Goal: Task Accomplishment & Management: Manage account settings

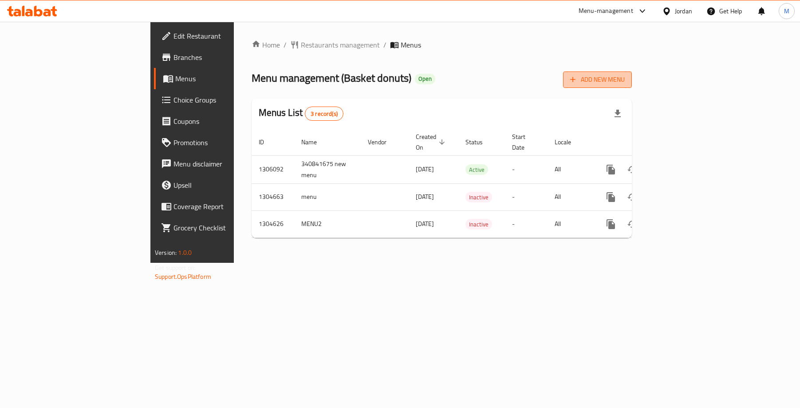
click at [624, 77] on span "Add New Menu" at bounding box center [597, 79] width 55 height 11
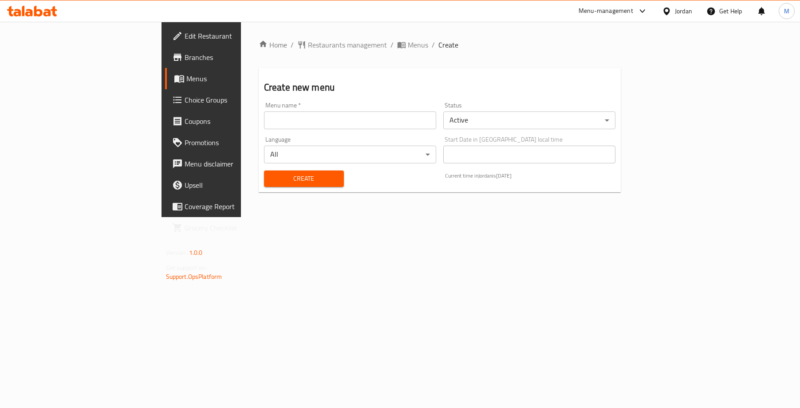
click at [689, 114] on body "​ Menu-management Jordan Get Help M Edit Restaurant Branches Menus Choice Group…" at bounding box center [400, 215] width 800 height 386
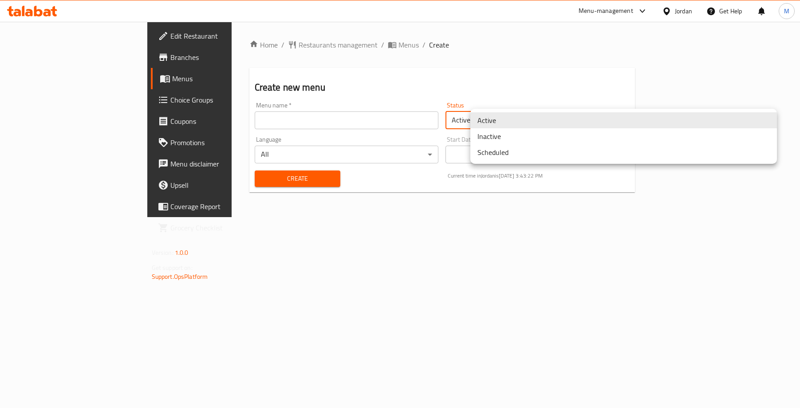
click at [568, 140] on li "Inactive" at bounding box center [623, 136] width 306 height 16
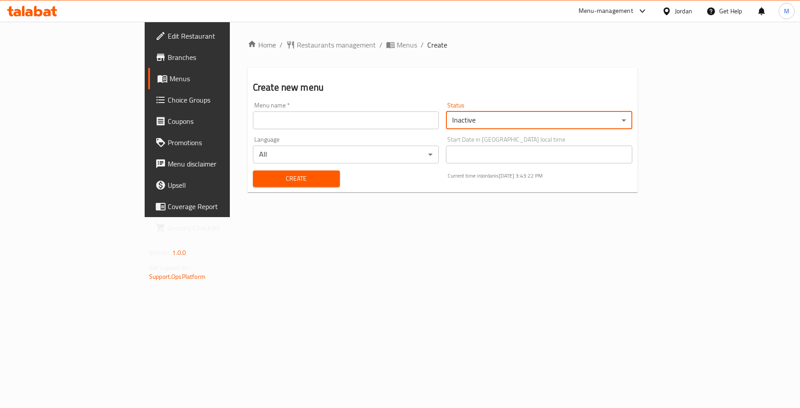
click at [410, 124] on input "text" at bounding box center [346, 120] width 186 height 18
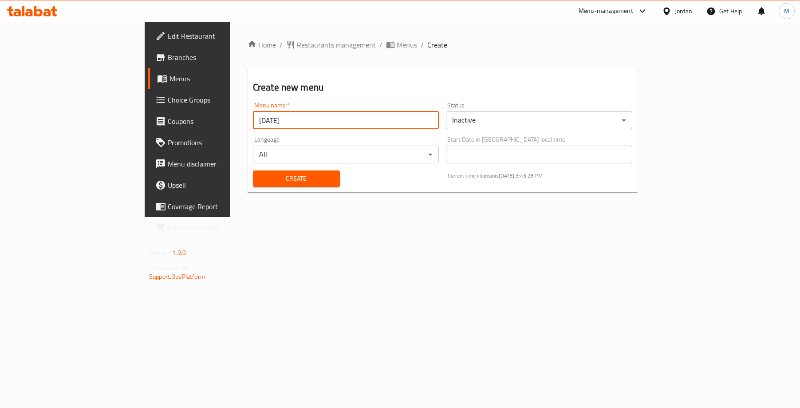
type input "[DATE]"
click at [384, 72] on div "Create new menu Menu name   * [DATE] Menu name * Status Inactive ​ Language All…" at bounding box center [442, 130] width 390 height 124
click at [294, 175] on span "Create" at bounding box center [296, 178] width 73 height 11
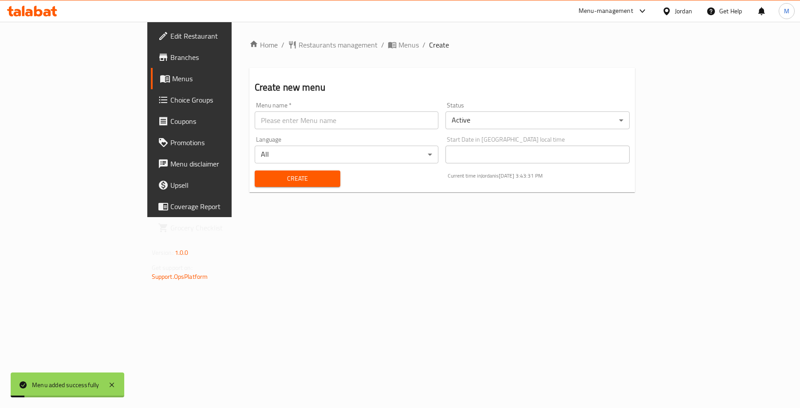
click at [172, 79] on span "Menus" at bounding box center [223, 78] width 102 height 11
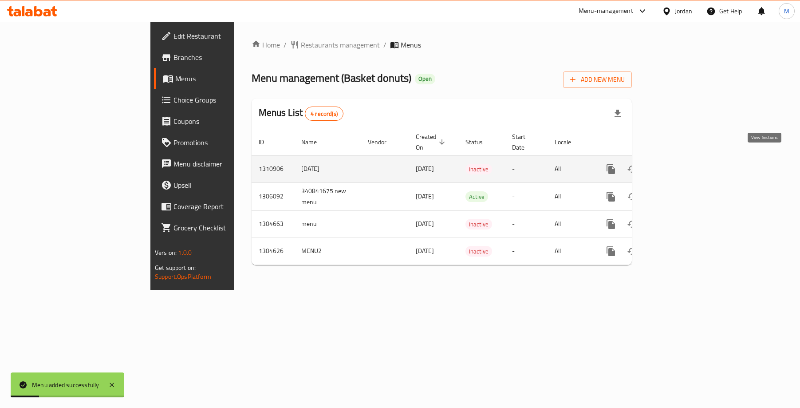
click at [680, 164] on icon "enhanced table" at bounding box center [674, 169] width 11 height 11
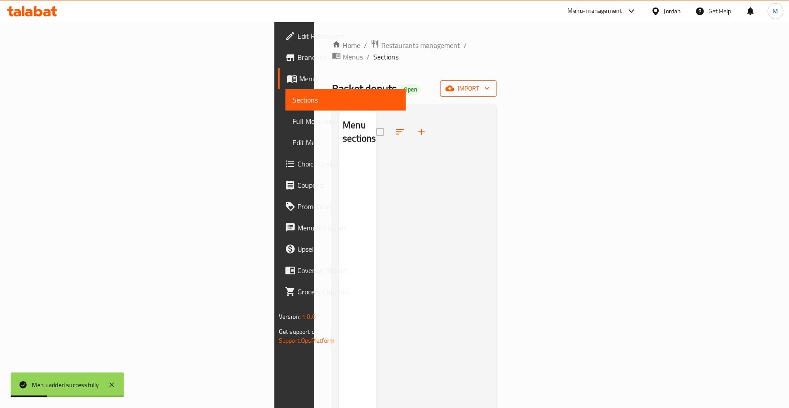
click at [455, 86] on icon "button" at bounding box center [450, 89] width 9 height 6
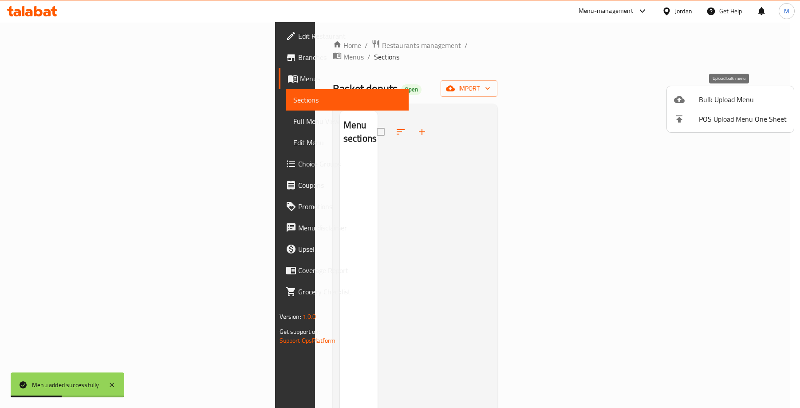
click at [714, 102] on span "Bulk Upload Menu" at bounding box center [742, 99] width 88 height 11
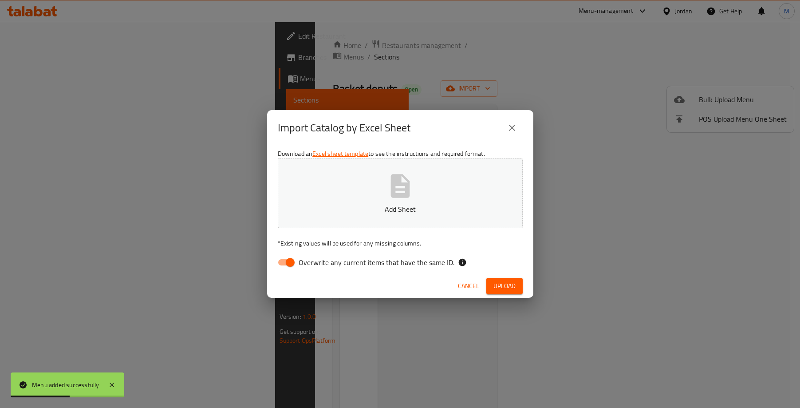
click at [466, 164] on button "Add Sheet" at bounding box center [400, 193] width 245 height 70
click at [267, 261] on div "Download an Excel sheet template to see the instructions and required format. U…" at bounding box center [400, 209] width 266 height 129
click at [285, 261] on input "Overwrite any current items that have the same ID." at bounding box center [290, 262] width 51 height 17
checkbox input "false"
click at [325, 280] on div "Cancel Upload" at bounding box center [400, 286] width 266 height 24
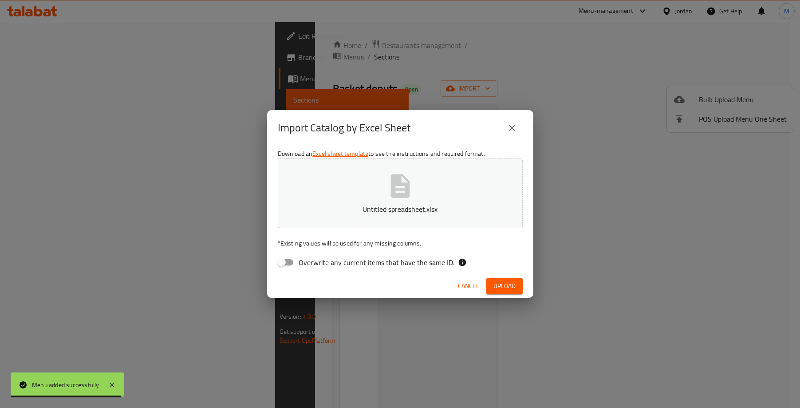
click at [505, 284] on span "Upload" at bounding box center [504, 285] width 22 height 11
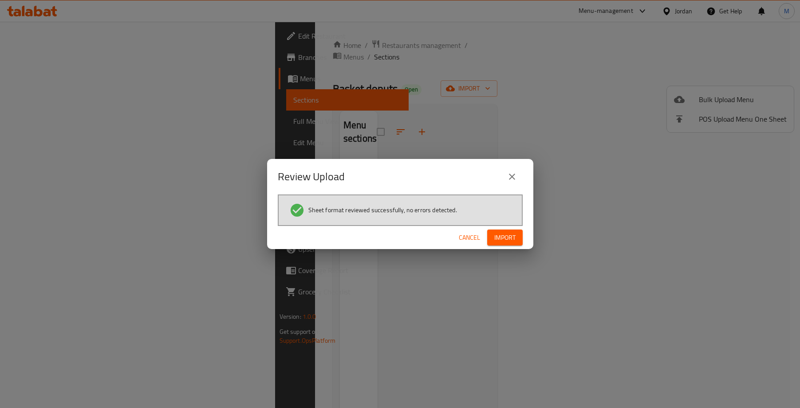
click at [514, 242] on span "Import" at bounding box center [504, 237] width 21 height 11
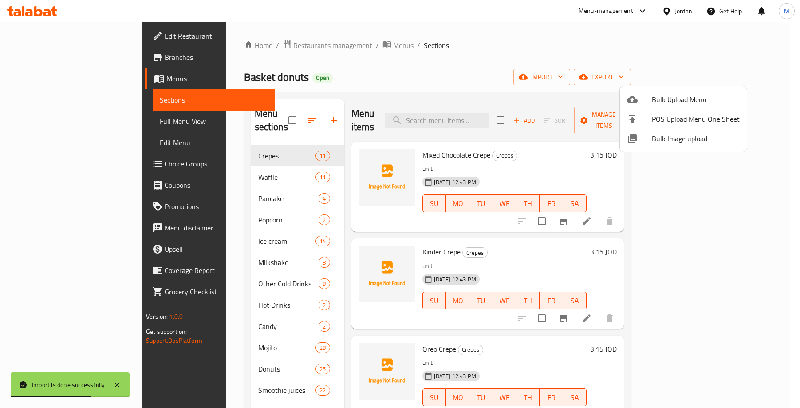
click at [490, 30] on div at bounding box center [400, 204] width 800 height 408
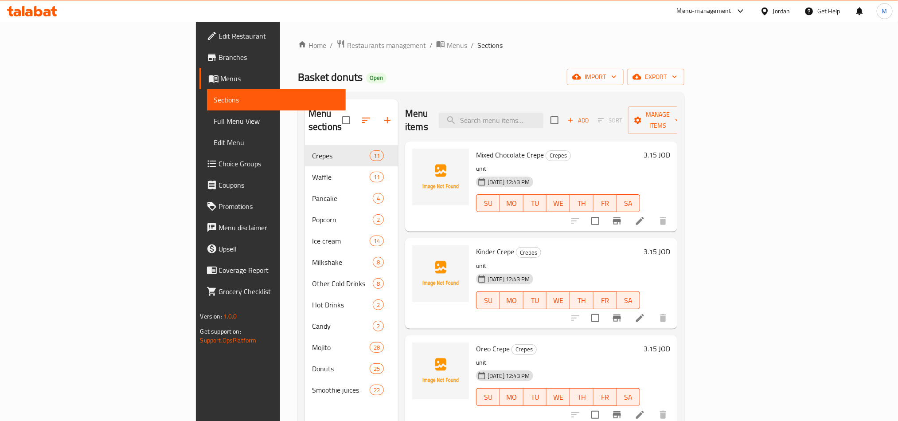
drag, startPoint x: 537, startPoint y: 34, endPoint x: 463, endPoint y: 43, distance: 74.1
click at [463, 43] on ol "Home / Restaurants management / Menus / Sections" at bounding box center [491, 45] width 387 height 12
click at [581, 75] on icon "button" at bounding box center [577, 76] width 9 height 9
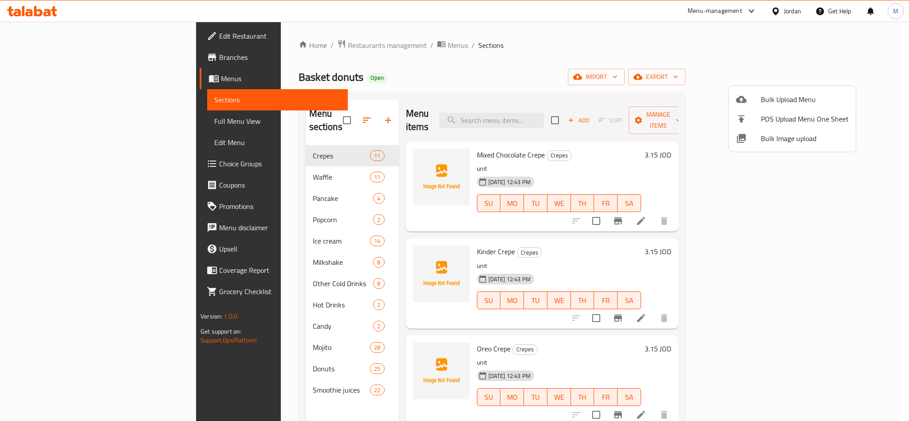
click at [665, 78] on div at bounding box center [454, 210] width 909 height 421
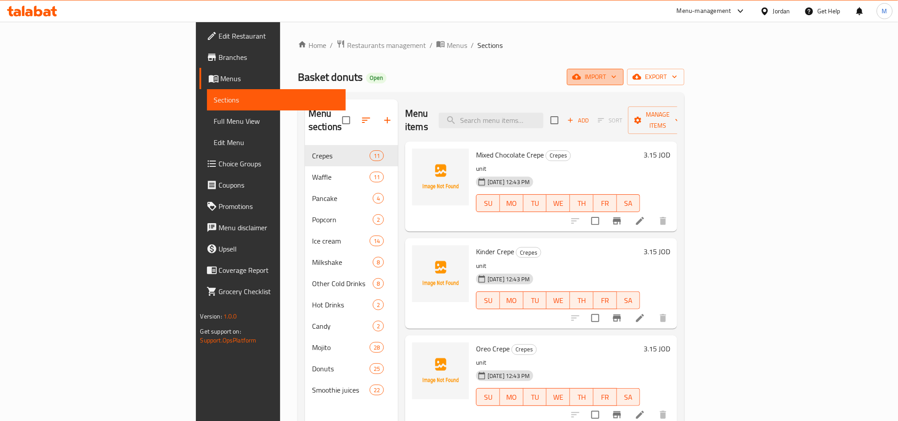
click at [581, 76] on icon "button" at bounding box center [577, 76] width 9 height 9
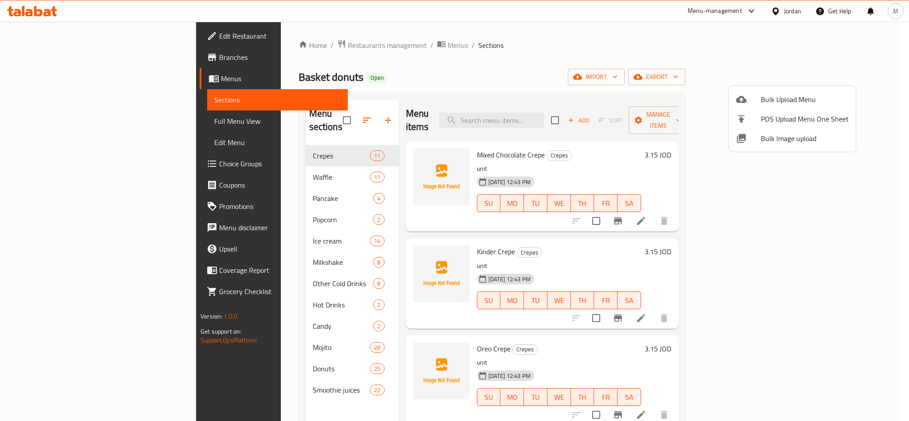
click at [670, 76] on div at bounding box center [454, 210] width 909 height 421
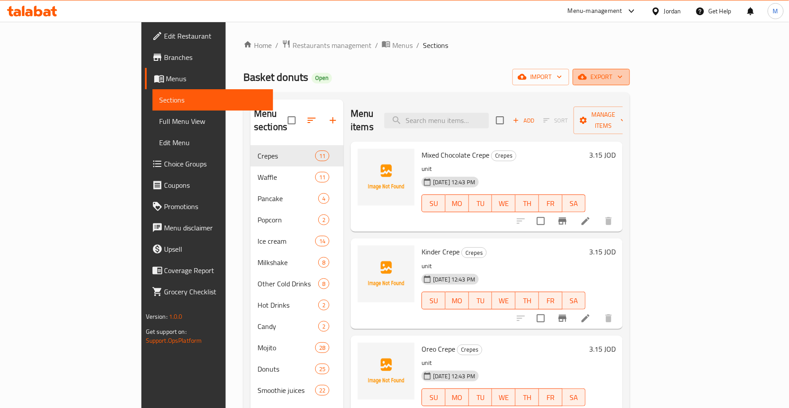
click at [630, 78] on button "export" at bounding box center [601, 77] width 57 height 16
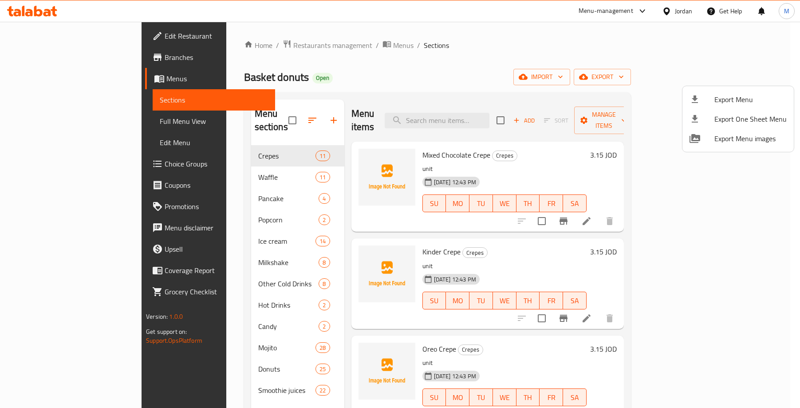
click at [729, 94] on span "Export Menu" at bounding box center [750, 99] width 72 height 11
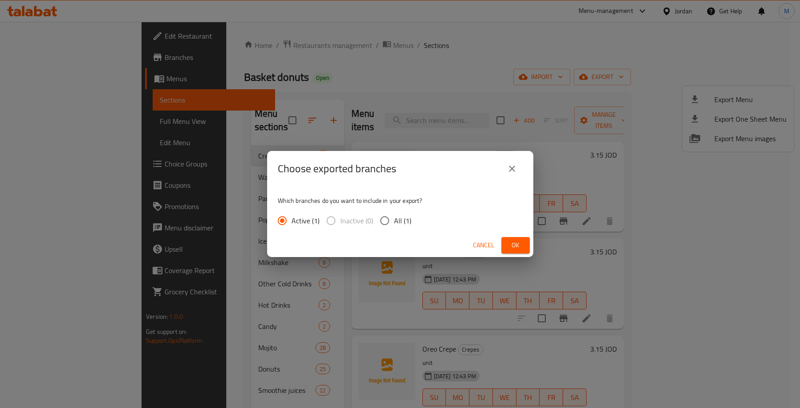
click at [512, 240] on span "Ok" at bounding box center [515, 244] width 14 height 11
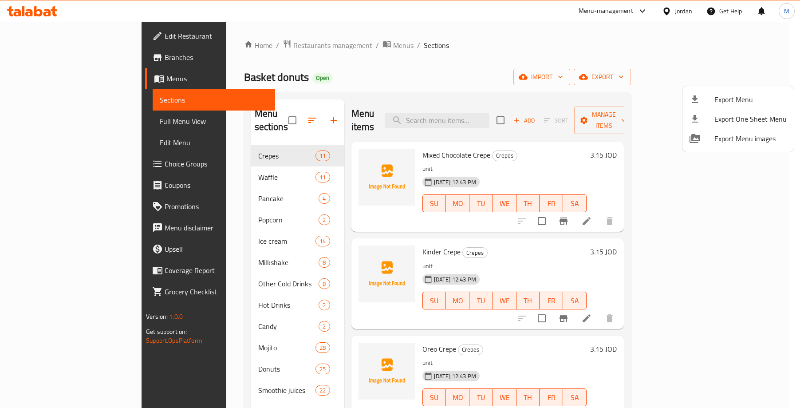
click at [303, 46] on div at bounding box center [400, 204] width 800 height 408
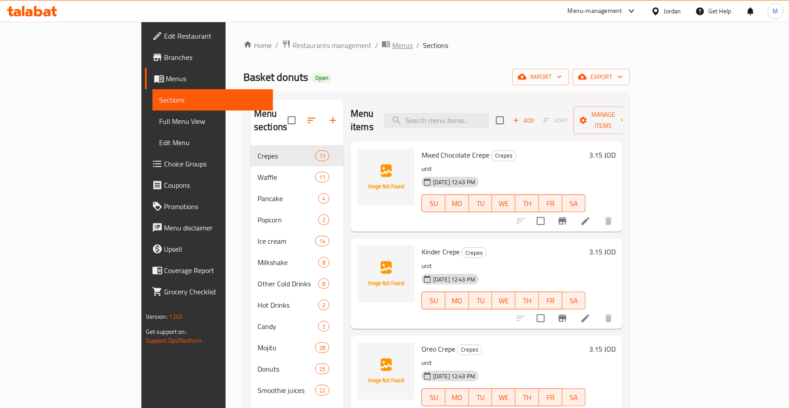
click at [392, 46] on span "Menus" at bounding box center [402, 45] width 20 height 11
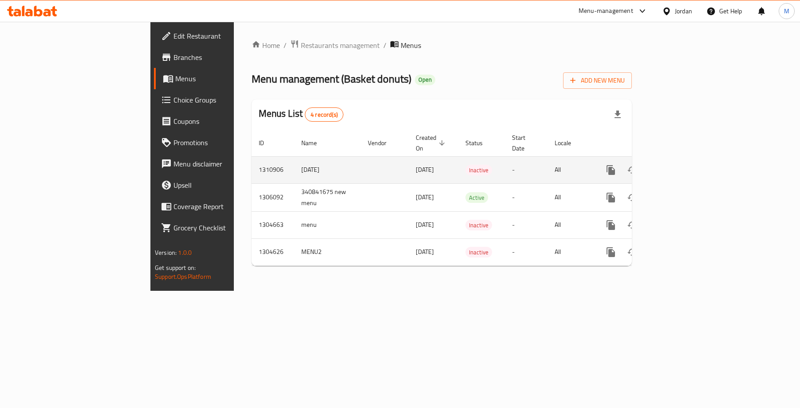
click at [251, 160] on td "1310906" at bounding box center [272, 169] width 43 height 27
copy td "1310906"
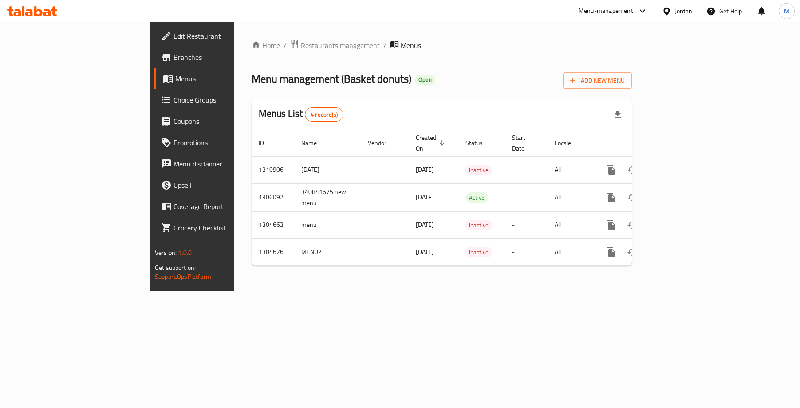
click at [370, 65] on div "Home / Restaurants management / Menus Menu management ( Basket donuts ) Open Ad…" at bounding box center [441, 155] width 380 height 233
click at [30, 14] on icon at bounding box center [32, 11] width 50 height 11
